Goal: Book appointment/travel/reservation

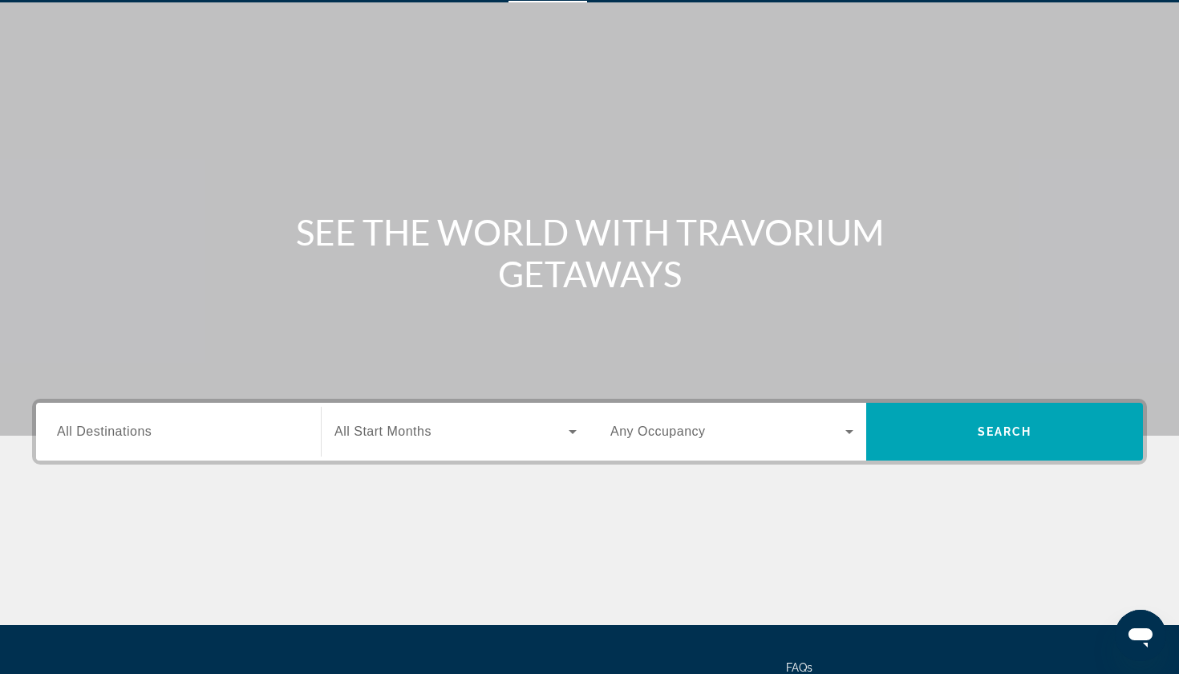
scroll to position [47, 0]
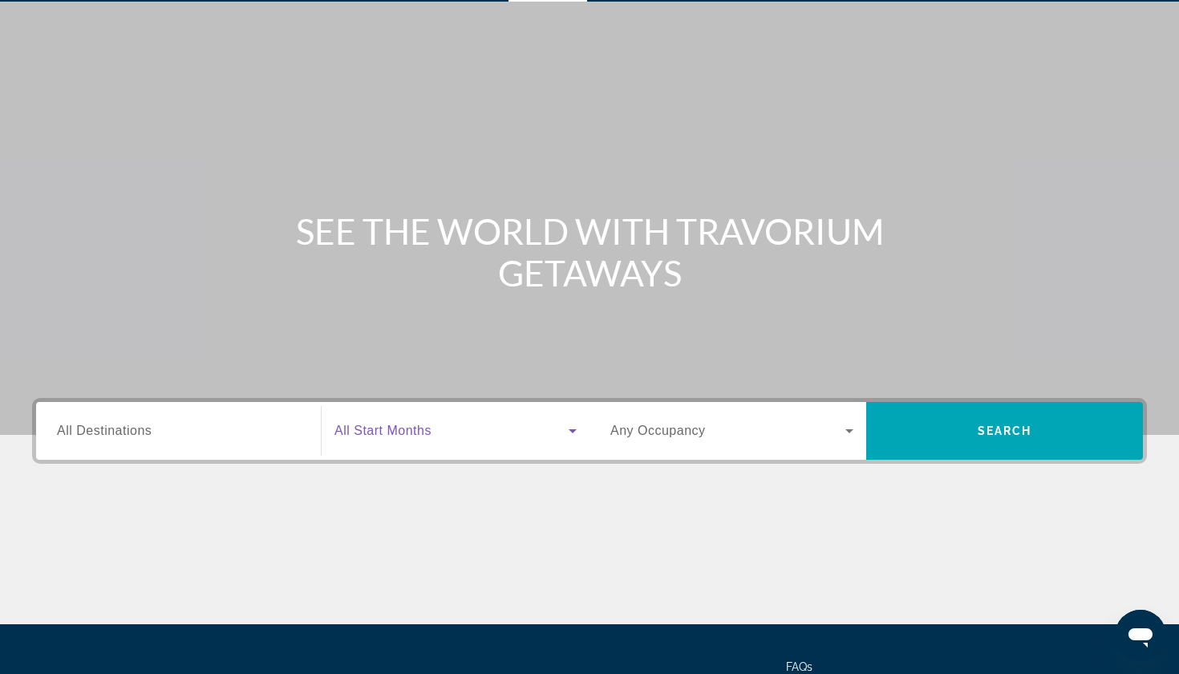
click at [574, 430] on icon "Search widget" at bounding box center [573, 431] width 8 height 4
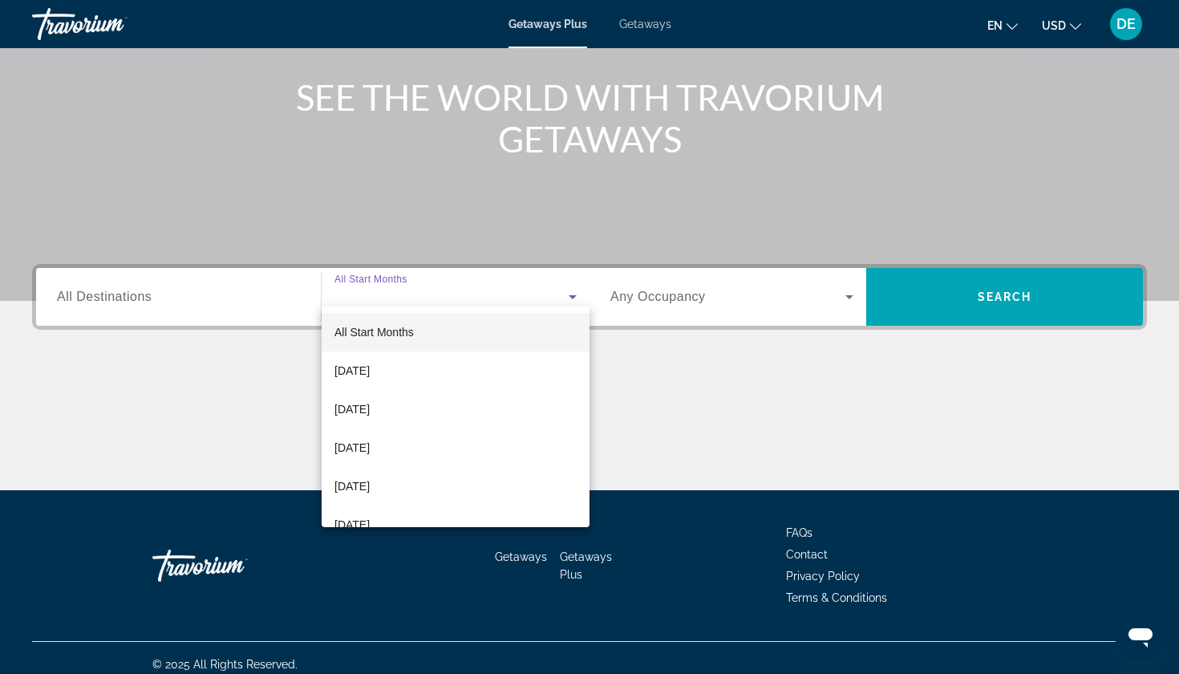
scroll to position [193, 0]
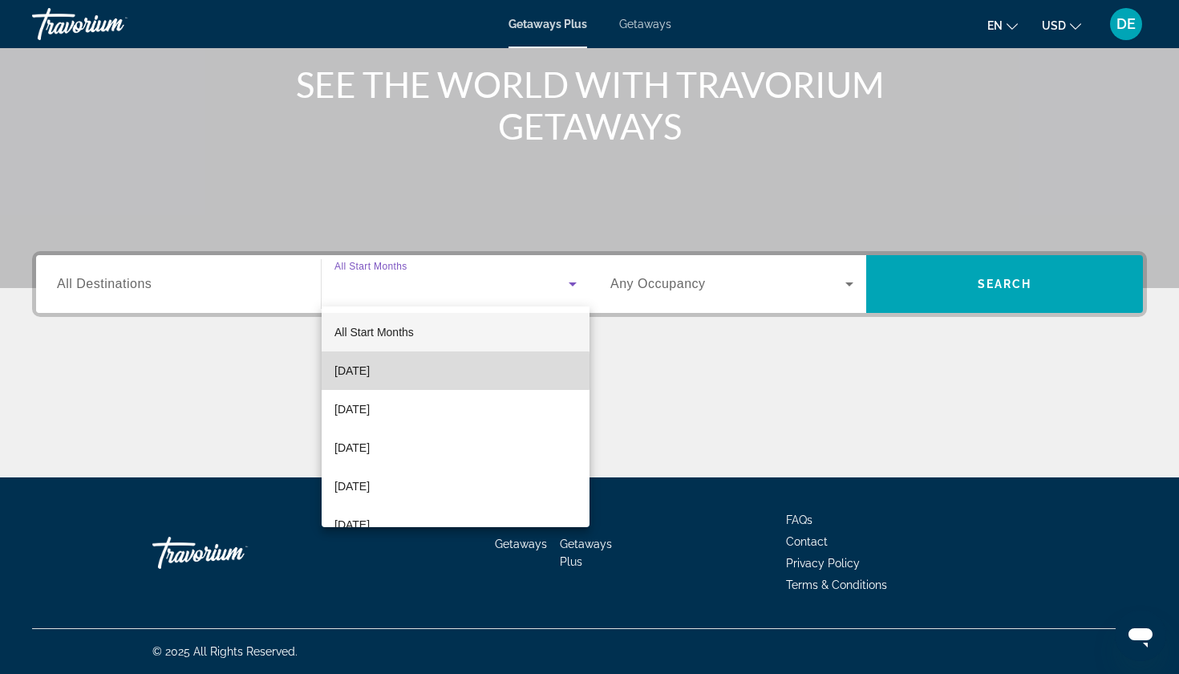
click at [370, 371] on span "[DATE]" at bounding box center [352, 370] width 35 height 19
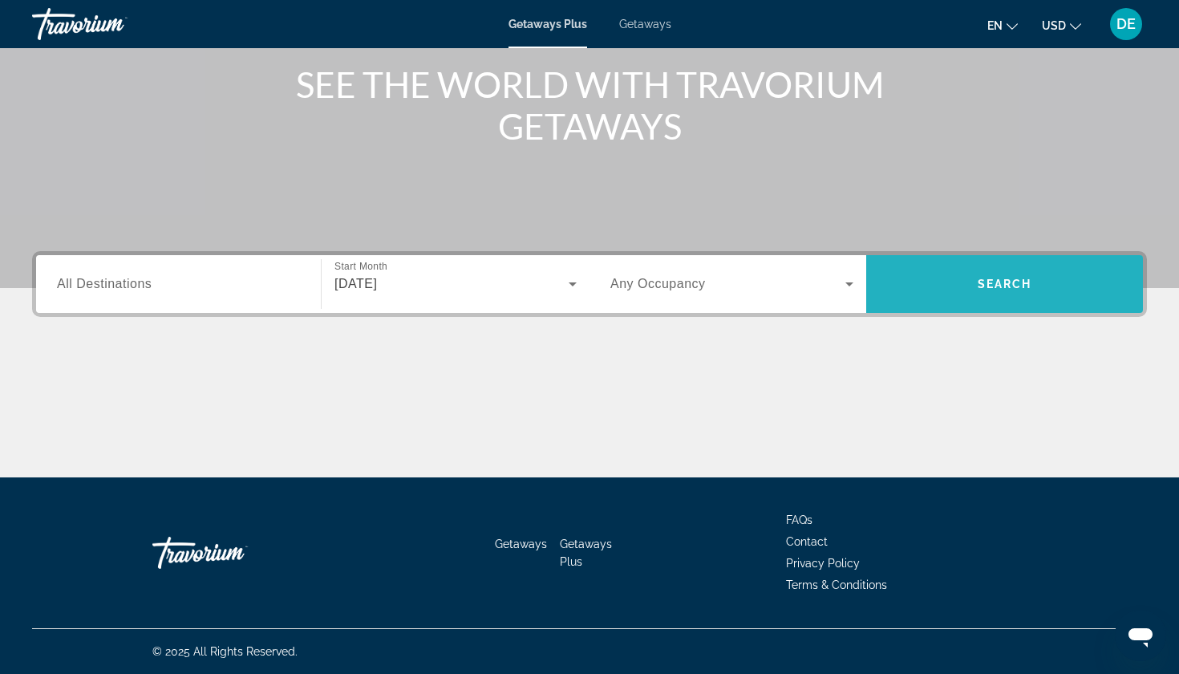
click at [1010, 284] on span "Search" at bounding box center [1005, 284] width 55 height 13
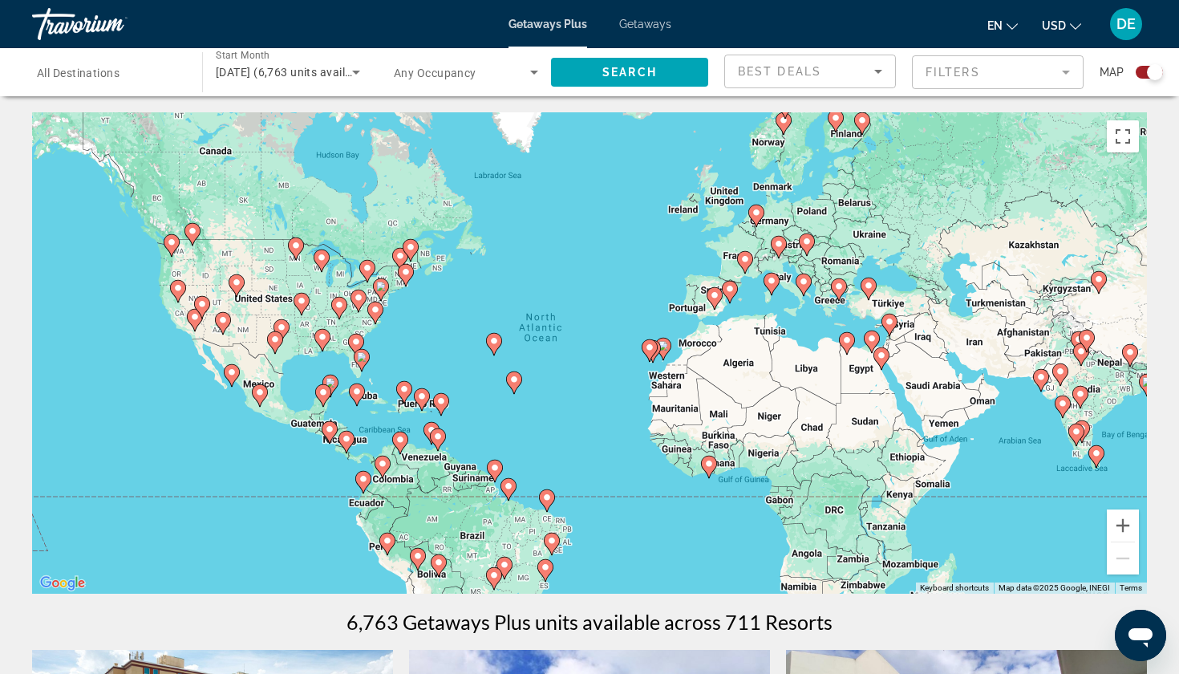
click at [80, 71] on span "All Destinations" at bounding box center [78, 73] width 83 height 13
click at [80, 71] on input "Destination All Destinations" at bounding box center [109, 72] width 144 height 19
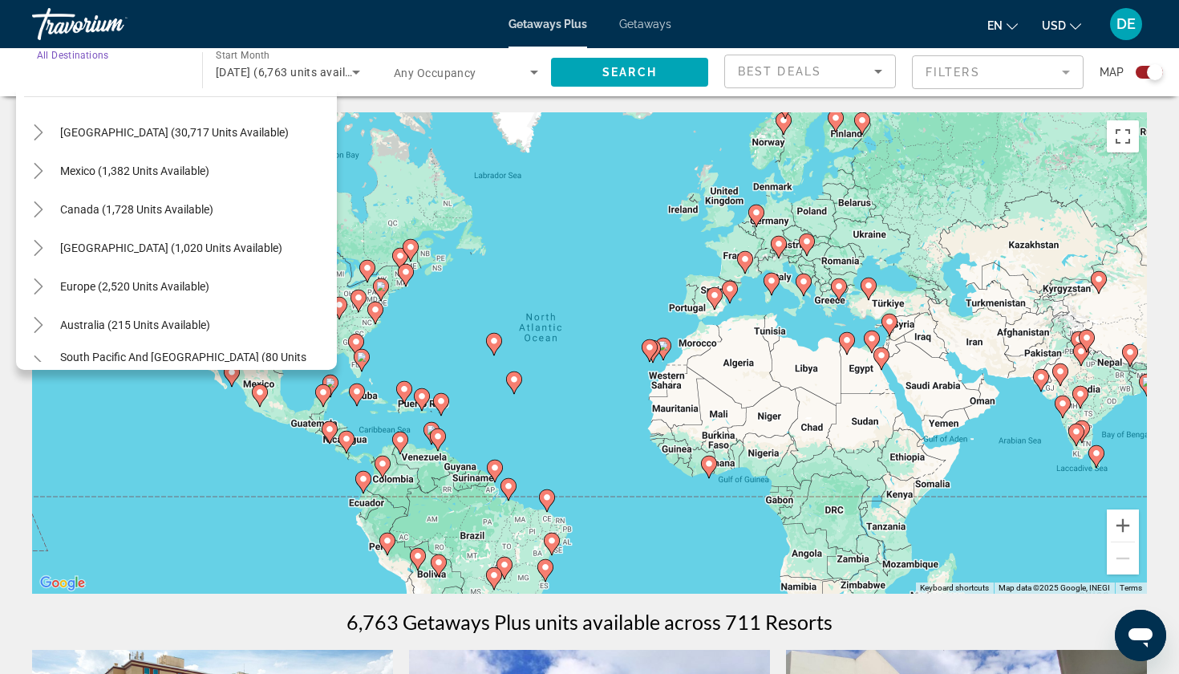
scroll to position [48, 0]
click at [100, 284] on span "Europe (2,520 units available)" at bounding box center [134, 284] width 149 height 13
type input "**********"
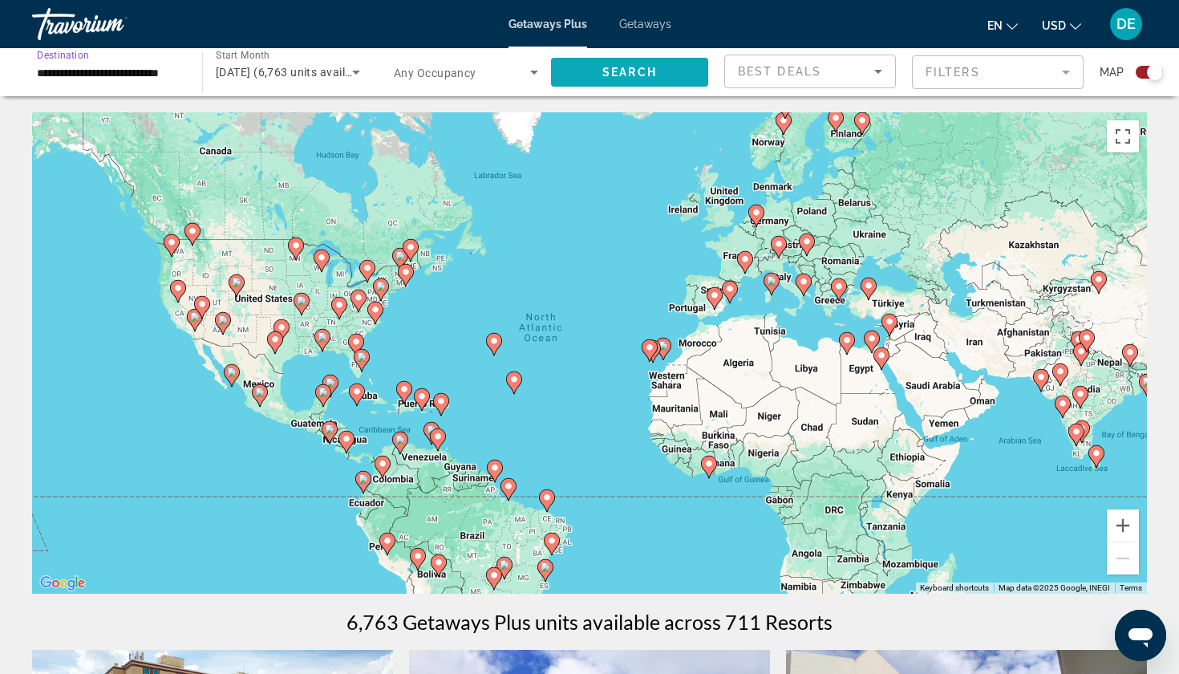
click at [626, 71] on span "Search" at bounding box center [630, 72] width 55 height 13
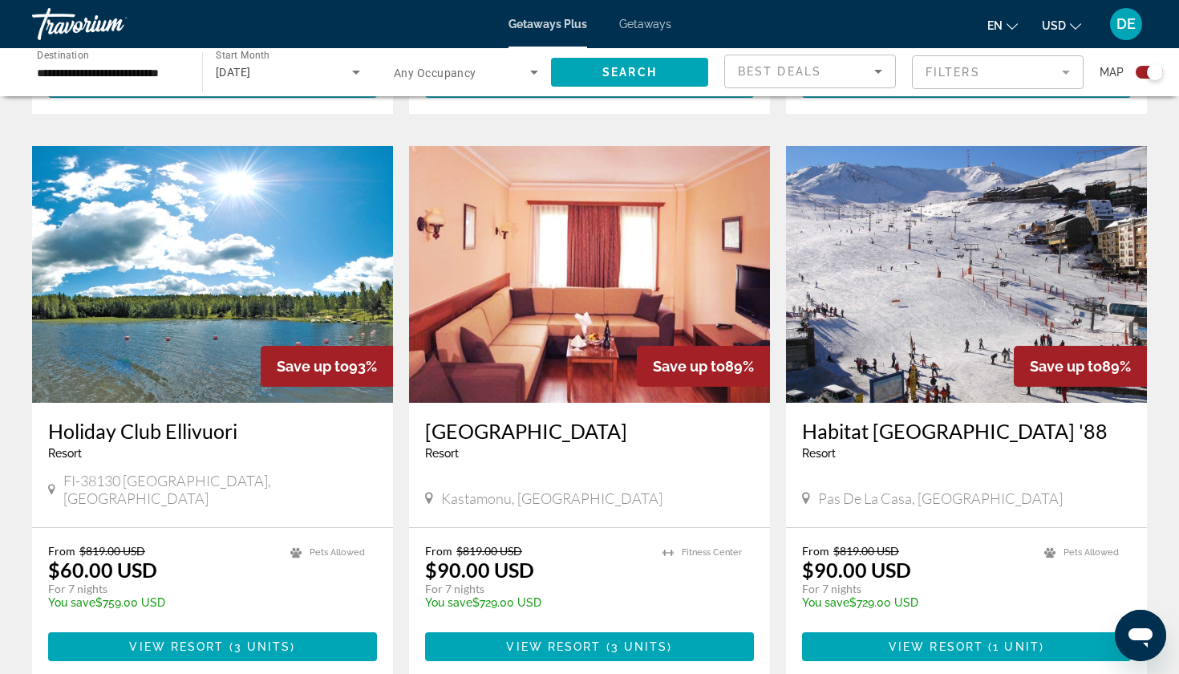
scroll to position [1093, 0]
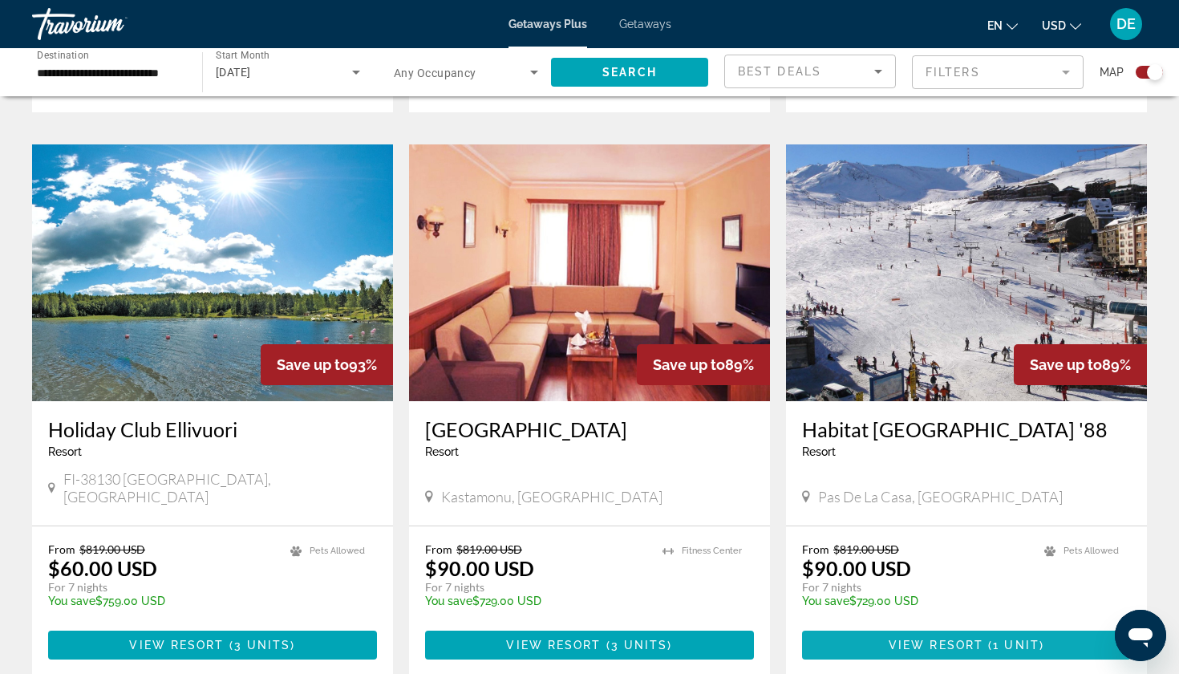
click at [957, 639] on span "View Resort" at bounding box center [936, 645] width 95 height 13
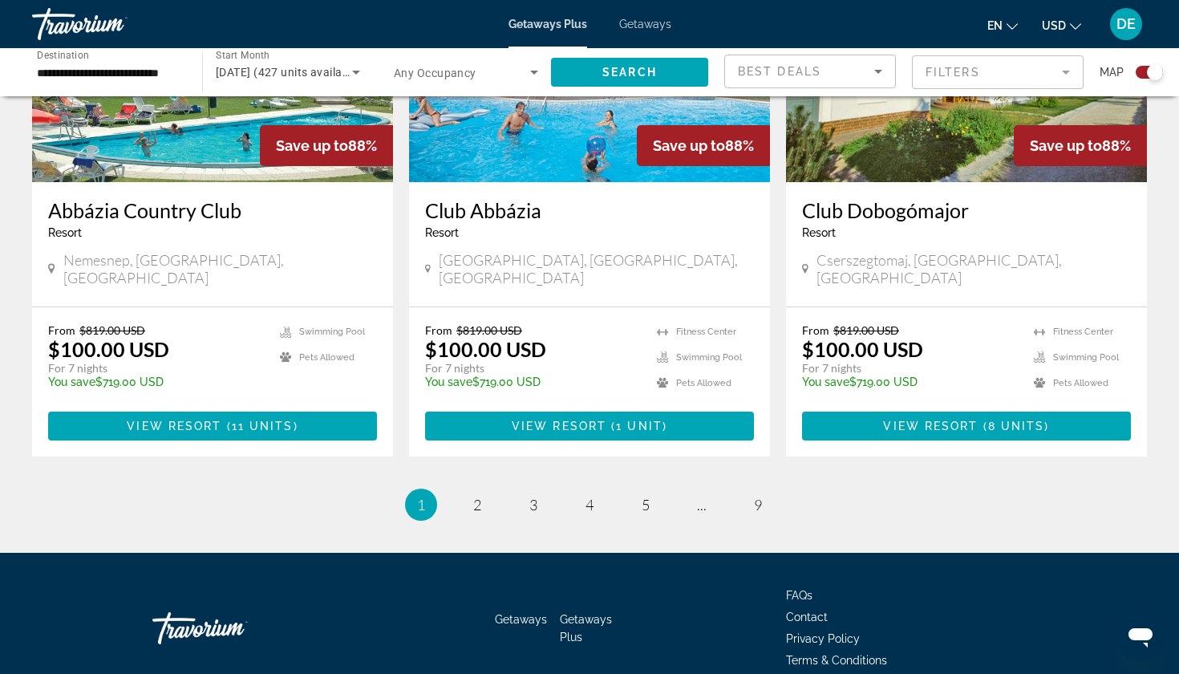
scroll to position [2420, 0]
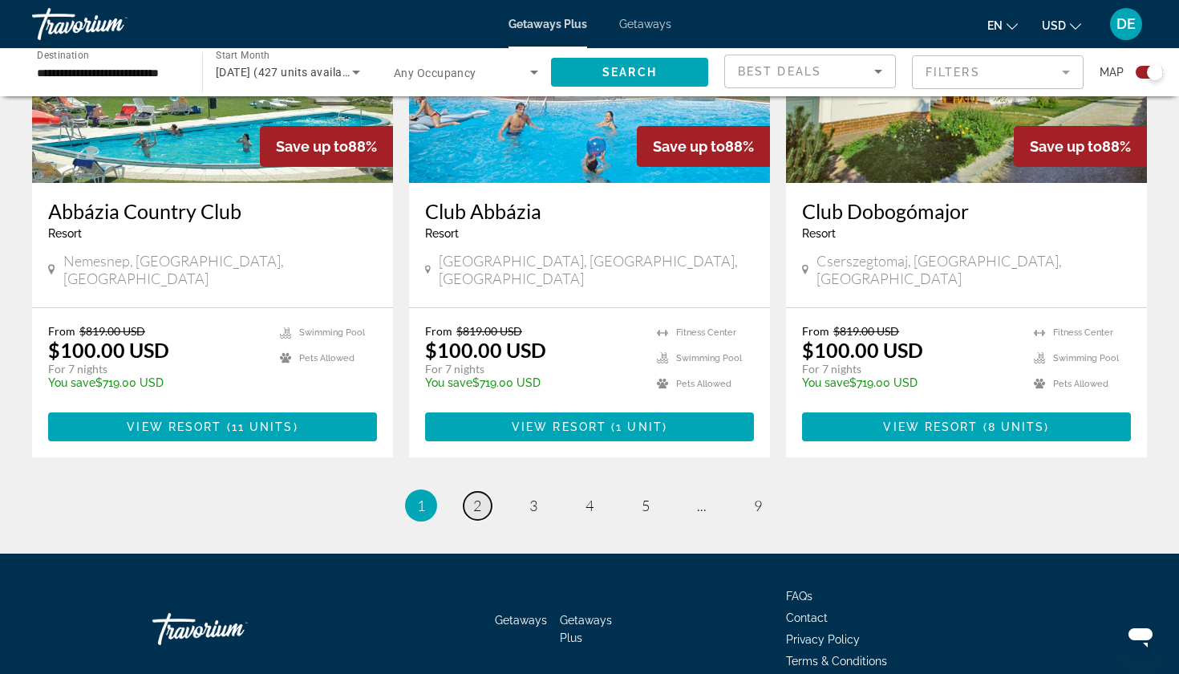
click at [476, 497] on span "2" at bounding box center [477, 506] width 8 height 18
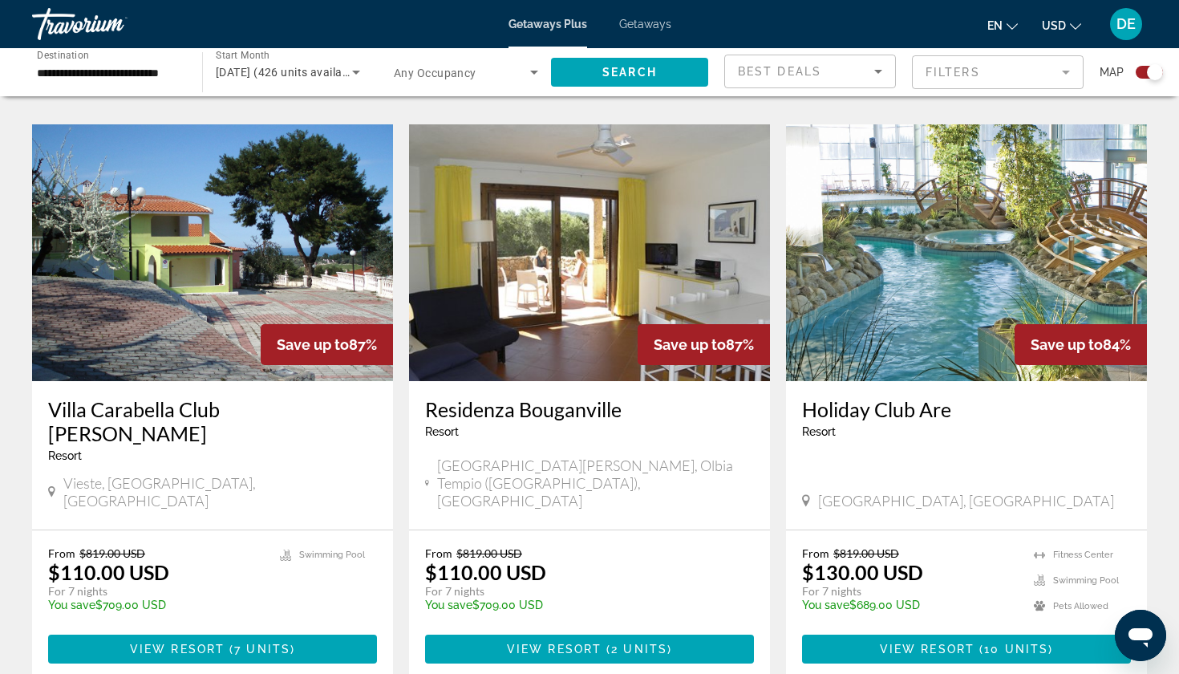
scroll to position [1078, 0]
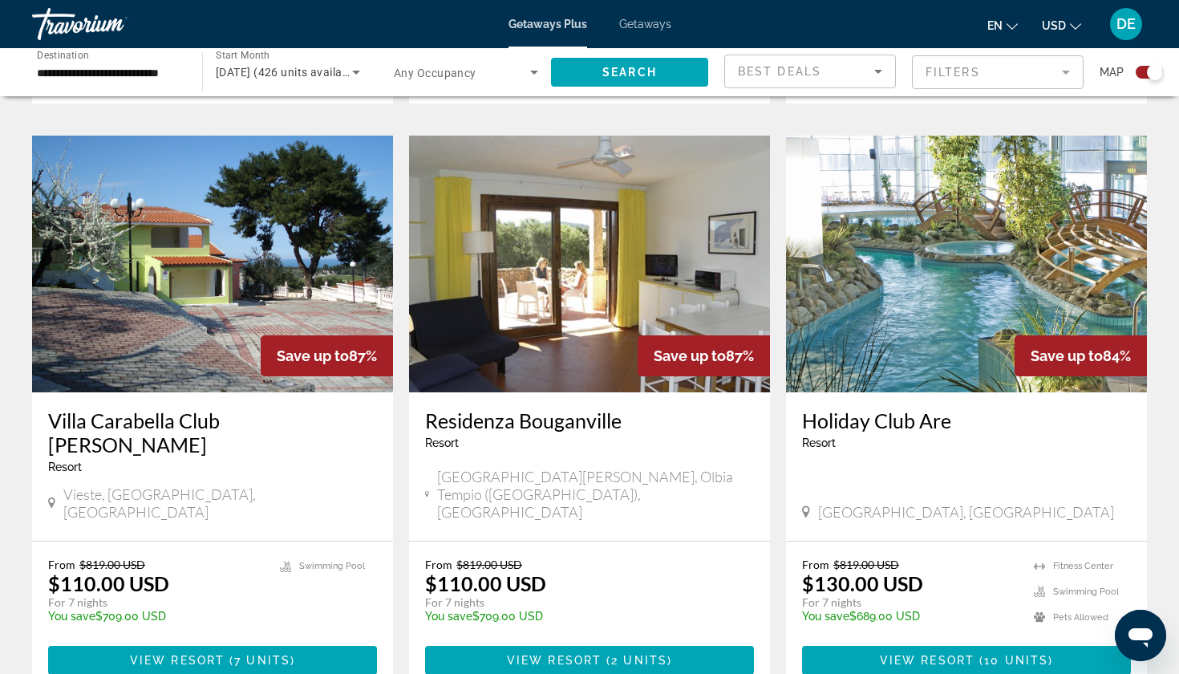
click at [960, 266] on img "Main content" at bounding box center [966, 264] width 361 height 257
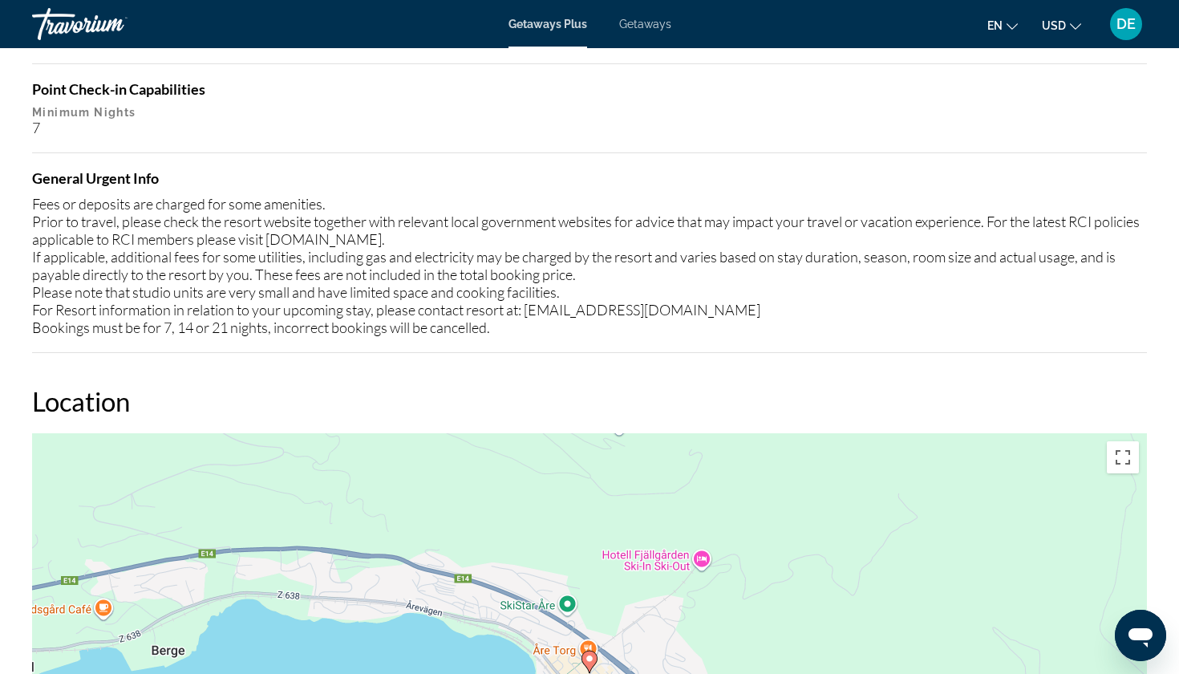
scroll to position [1706, 0]
